Goal: Task Accomplishment & Management: Use online tool/utility

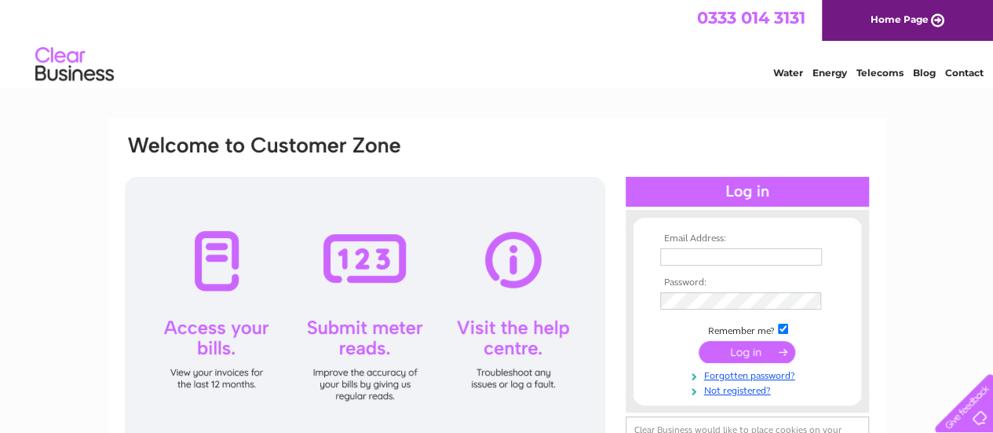
type input "info@lackdhu.com"
click at [728, 353] on input "submit" at bounding box center [747, 352] width 97 height 22
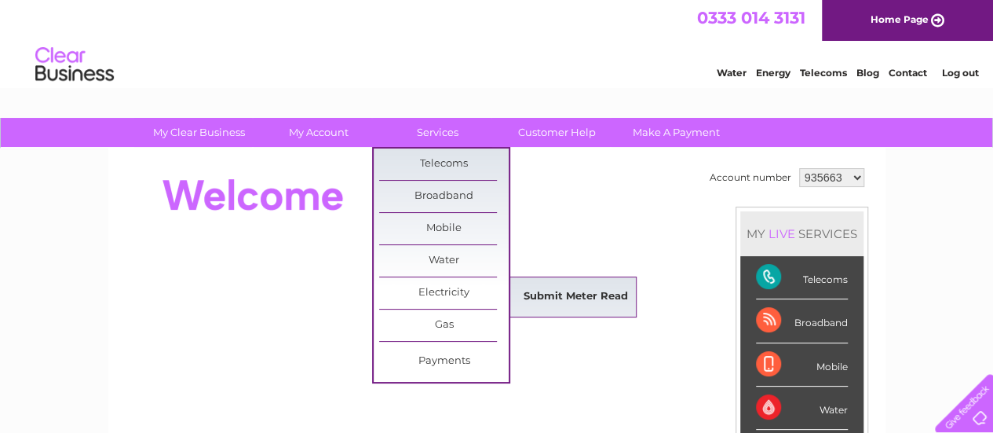
click at [541, 301] on link "Submit Meter Read" at bounding box center [576, 296] width 130 height 31
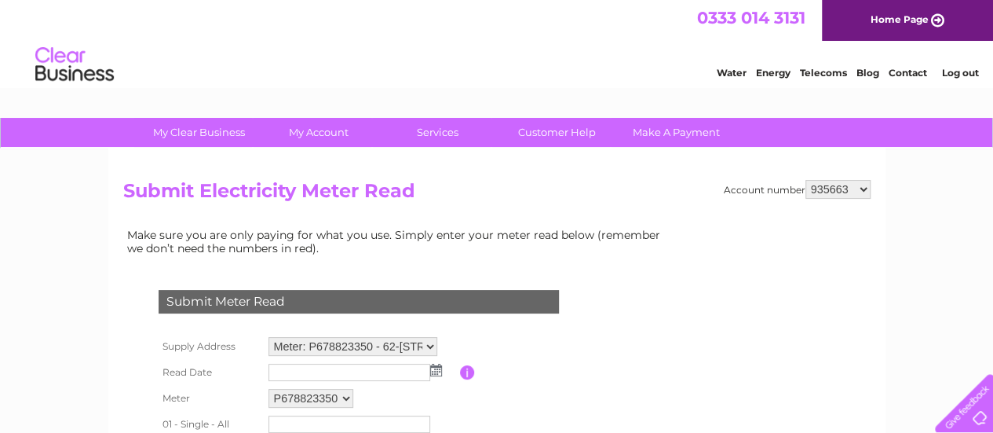
click at [435, 372] on img at bounding box center [436, 370] width 12 height 13
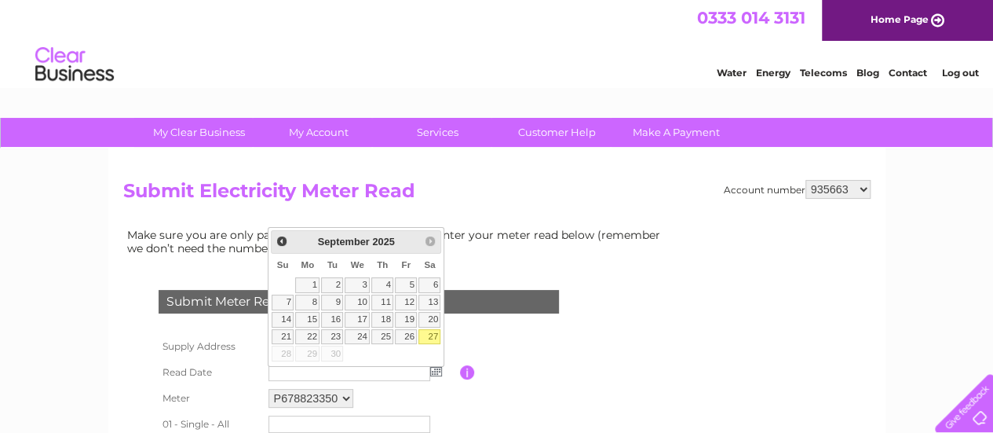
click at [430, 337] on link "27" at bounding box center [430, 337] width 22 height 16
type input "[DATE]"
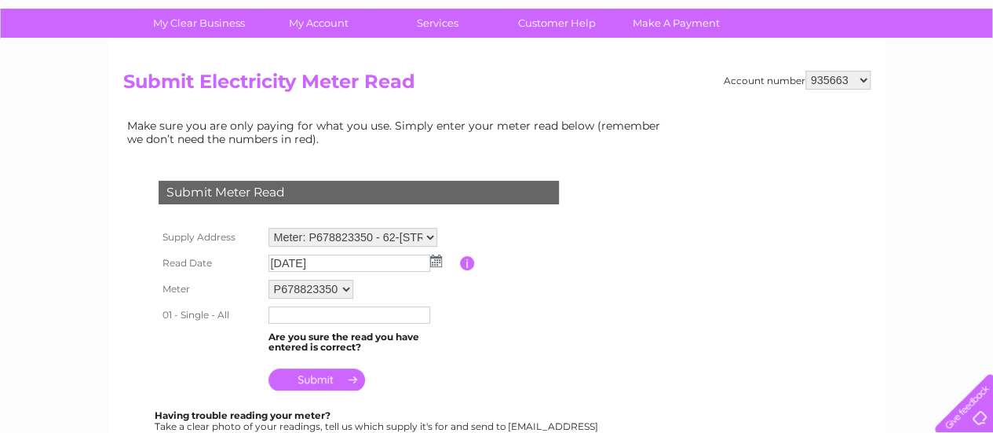
scroll to position [122, 0]
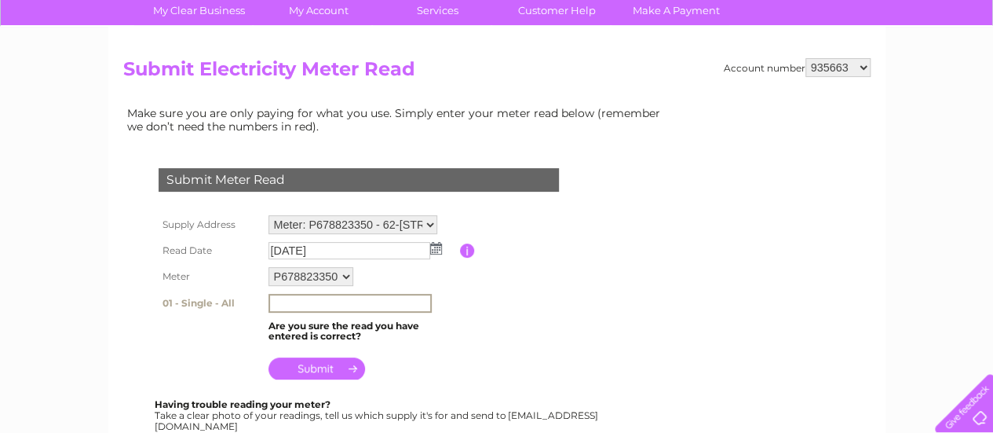
click at [360, 299] on input "text" at bounding box center [350, 303] width 163 height 19
type input "85537"
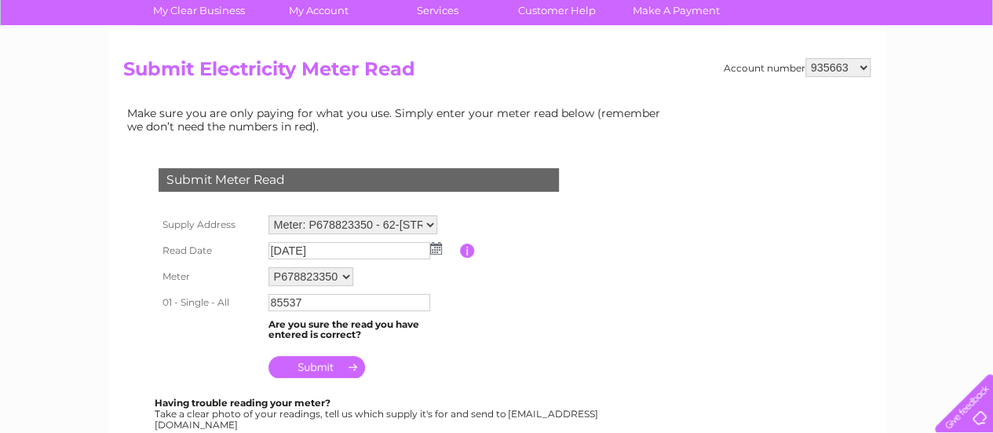
click at [314, 374] on input "submit" at bounding box center [317, 367] width 97 height 22
